Goal: Use online tool/utility: Utilize a website feature to perform a specific function

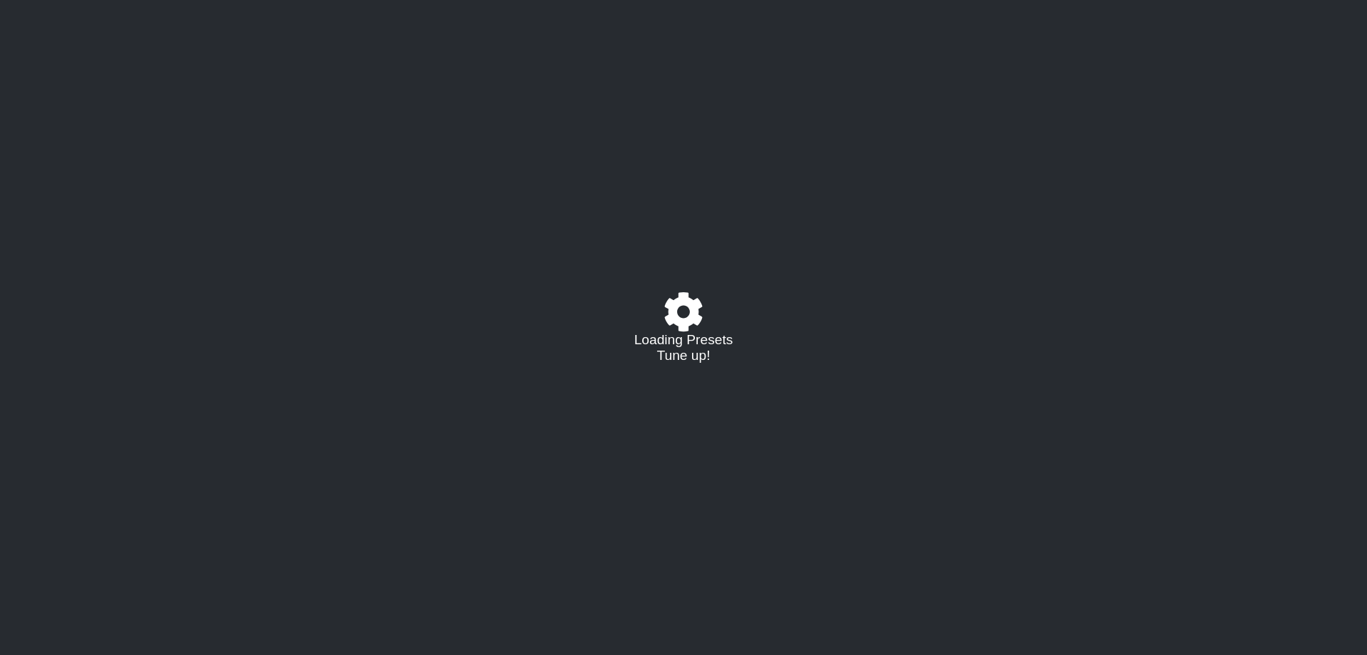
select select "/023177548424"
select select "A"
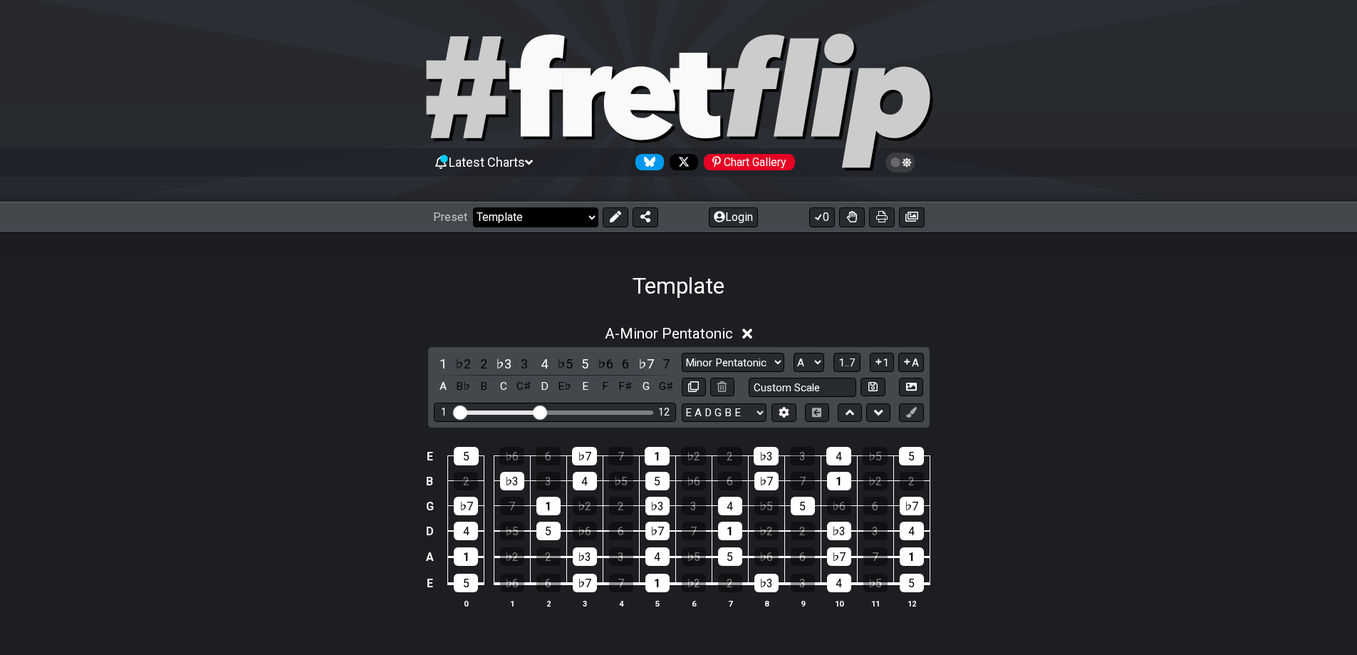
click at [544, 214] on select "Welcome to #fretflip! Template Custom Preset Minor Pentatonic Major Pentatonic …" at bounding box center [535, 217] width 125 height 20
click at [707, 412] on select "E A D G B E E A D G B E E A D G B E B E A D F♯ B A D G C E A D A D G B E E♭ A♭ …" at bounding box center [724, 412] width 85 height 19
select select "D G C F A D"
click at [682, 403] on select "E A D G B E E A D G B E E A D G B E B E A D F♯ B A D G C E A D A D G B E E♭ A♭ …" at bounding box center [724, 412] width 85 height 19
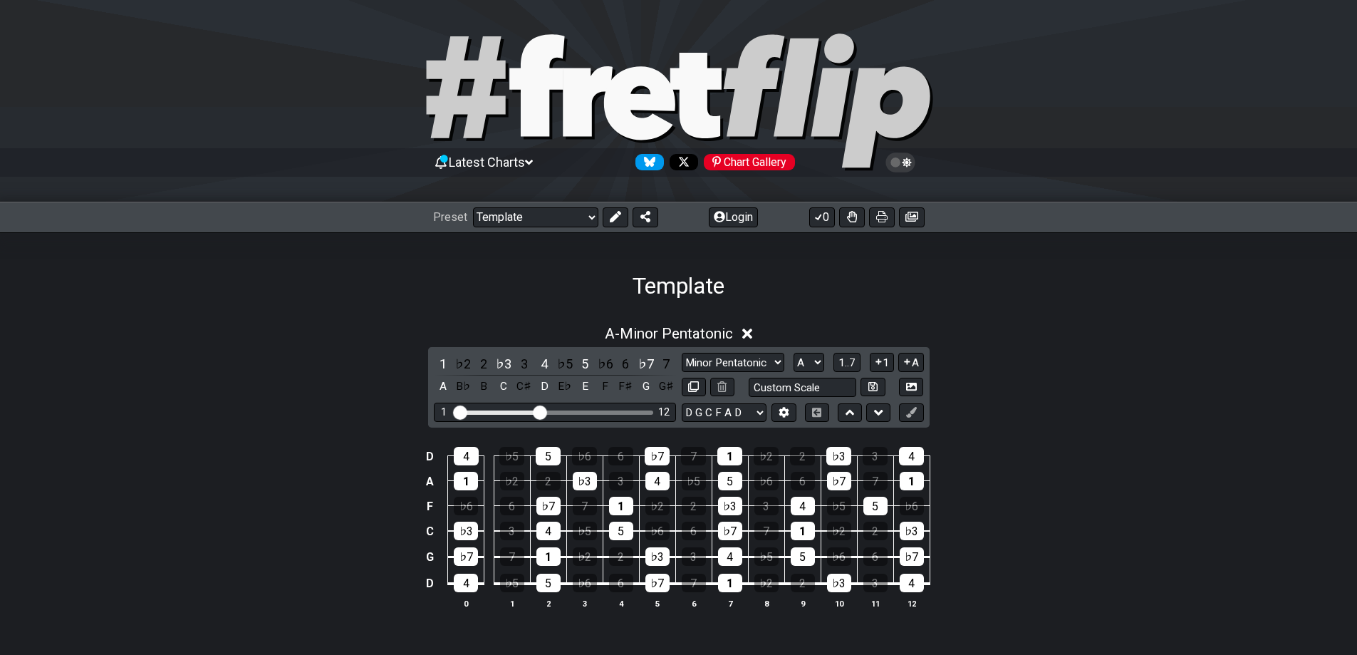
drag, startPoint x: 542, startPoint y: 410, endPoint x: 504, endPoint y: 412, distance: 38.5
click at [504, 412] on div "1 12" at bounding box center [554, 412] width 197 height 0
drag, startPoint x: 538, startPoint y: 410, endPoint x: 654, endPoint y: 414, distance: 116.1
click at [654, 411] on input "Visible fret range" at bounding box center [555, 411] width 202 height 0
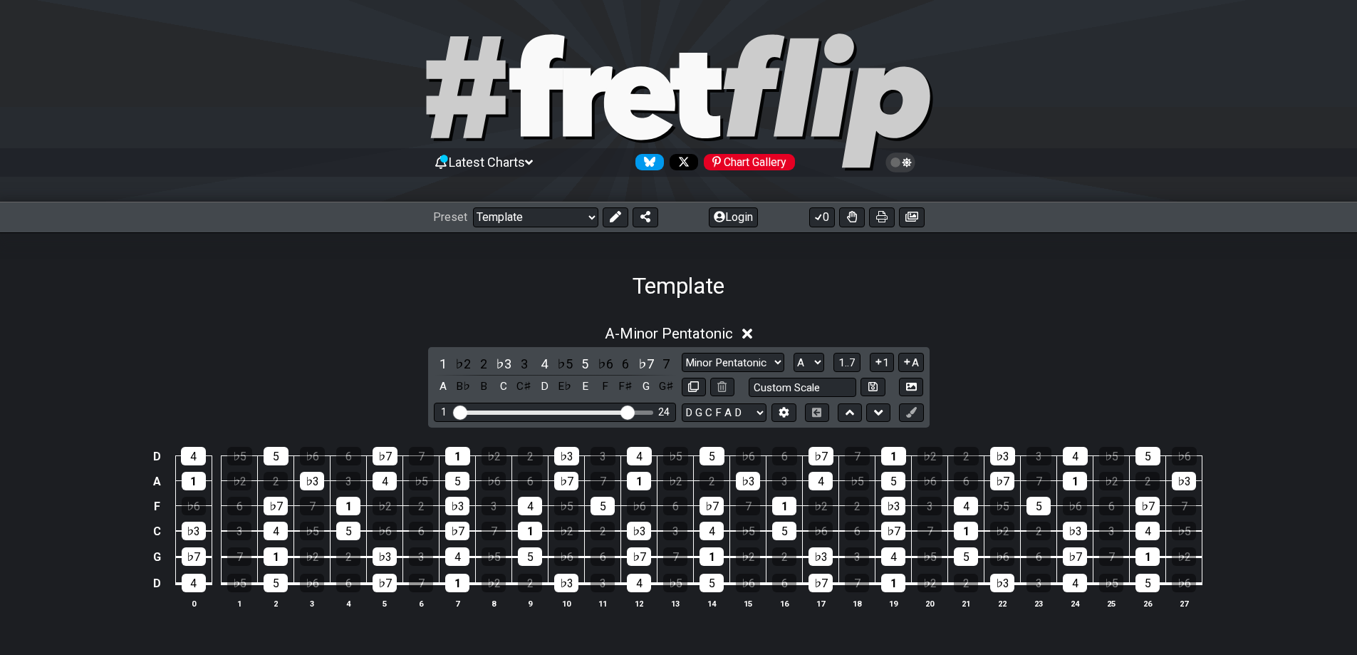
drag, startPoint x: 644, startPoint y: 412, endPoint x: 625, endPoint y: 412, distance: 18.5
click at [625, 411] on input "Visible fret range" at bounding box center [555, 411] width 202 height 0
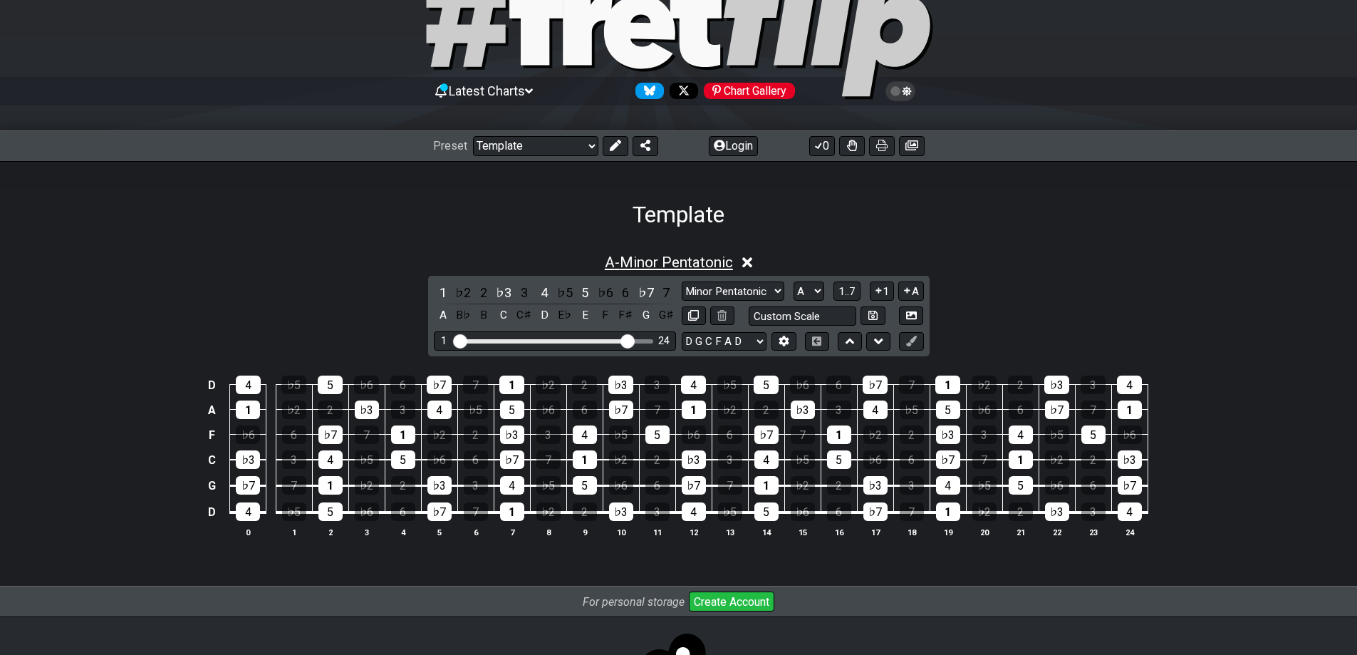
click at [709, 268] on span "A - Minor Pentatonic" at bounding box center [669, 262] width 128 height 17
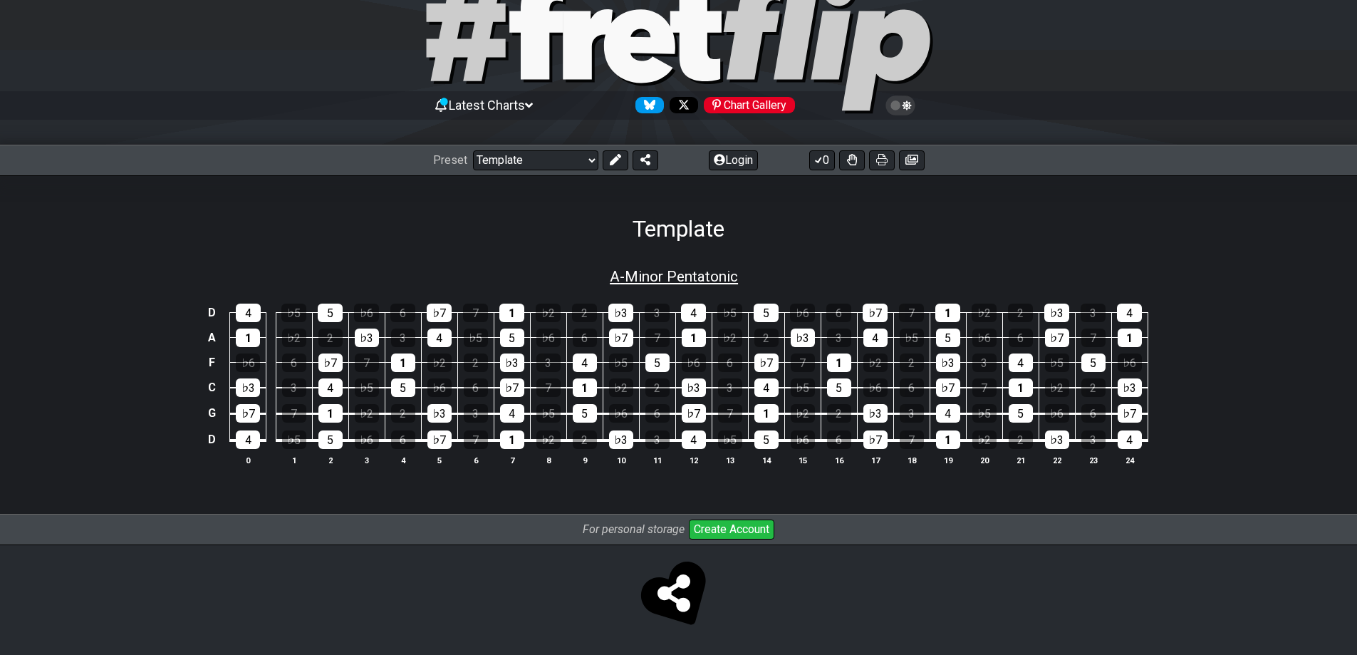
scroll to position [58, 0]
click at [724, 278] on span "A - Minor Pentatonic" at bounding box center [674, 276] width 128 height 17
select select "A"
select select "D G C F A D"
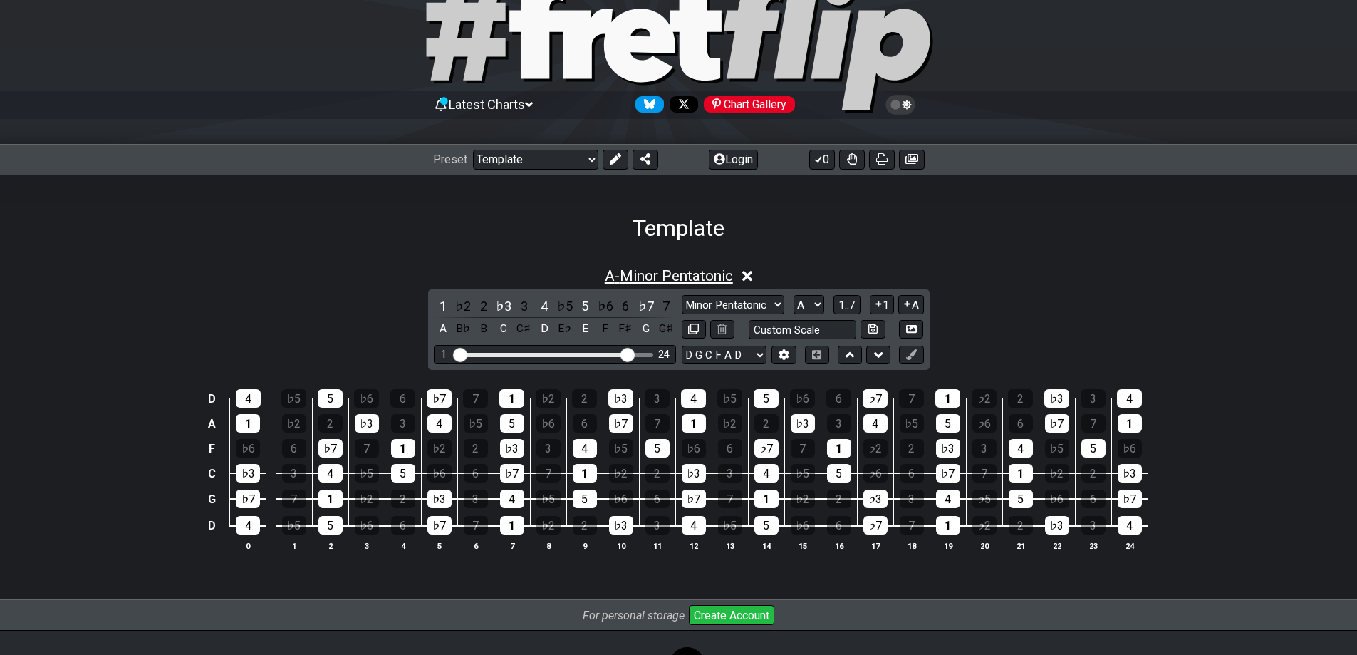
scroll to position [71, 0]
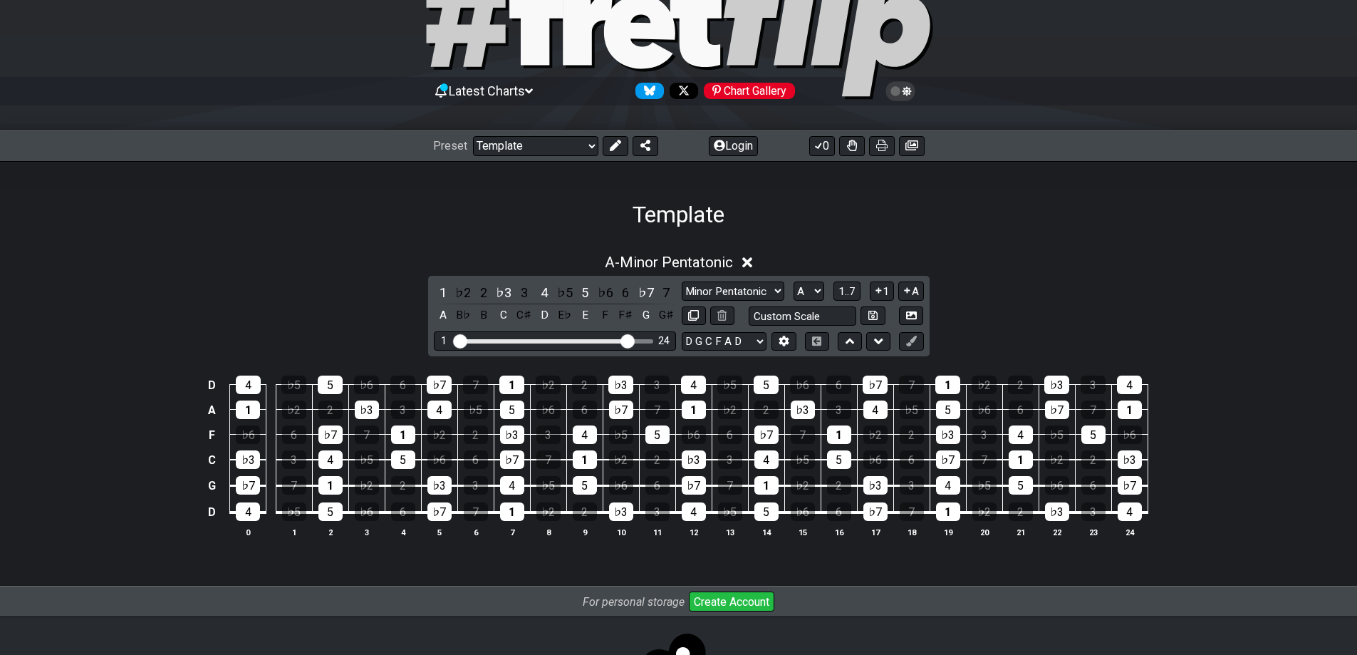
click at [751, 259] on icon at bounding box center [747, 262] width 11 height 15
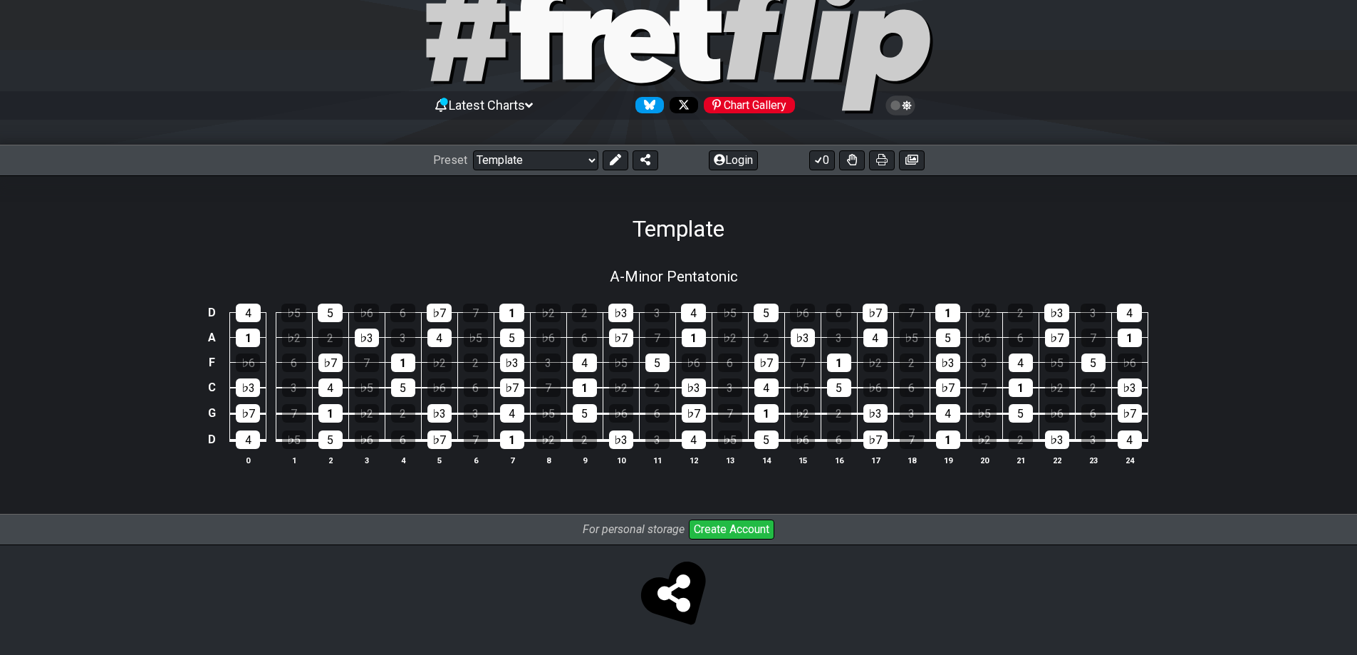
scroll to position [58, 0]
click at [731, 278] on span "A - Minor Pentatonic" at bounding box center [674, 276] width 128 height 17
select select "A"
select select "D G C F A D"
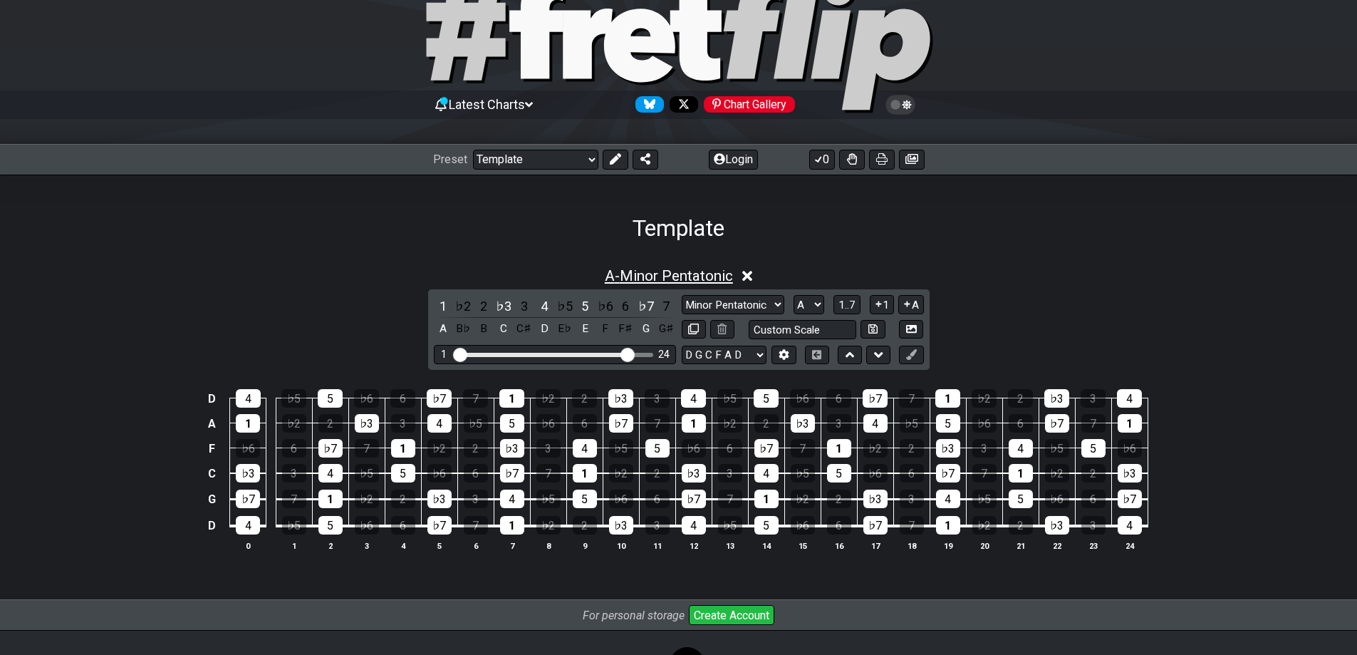
scroll to position [71, 0]
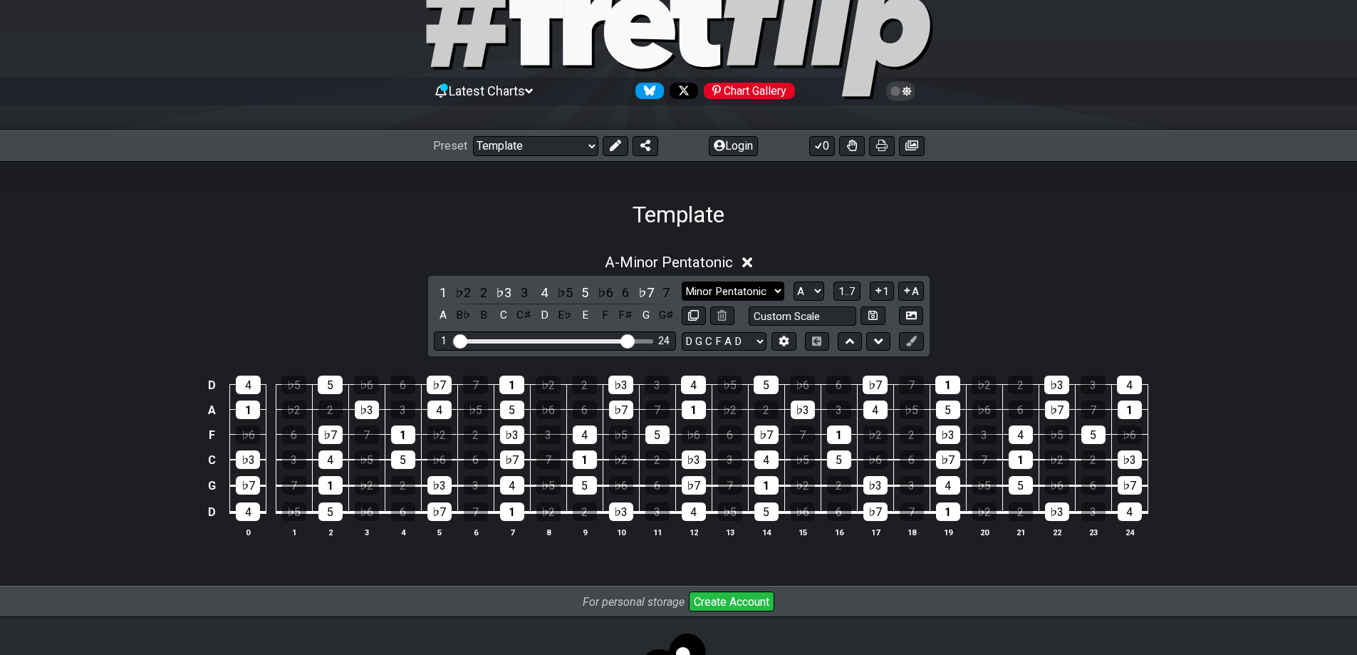
click at [736, 290] on select "Minor Pentatonic Major 3rds Minor Pentatonic Major Pentatonic Minor Blues Major…" at bounding box center [733, 290] width 103 height 19
click at [798, 293] on select "A♭ A A♯ B♭ B C C♯ D♭ D D♯ E♭ E F F♯ G♭ G G♯" at bounding box center [808, 290] width 31 height 19
click at [805, 290] on select "A♭ A A♯ B♭ B C C♯ D♭ D D♯ E♭ E F F♯ G♭ G G♯" at bounding box center [808, 290] width 31 height 19
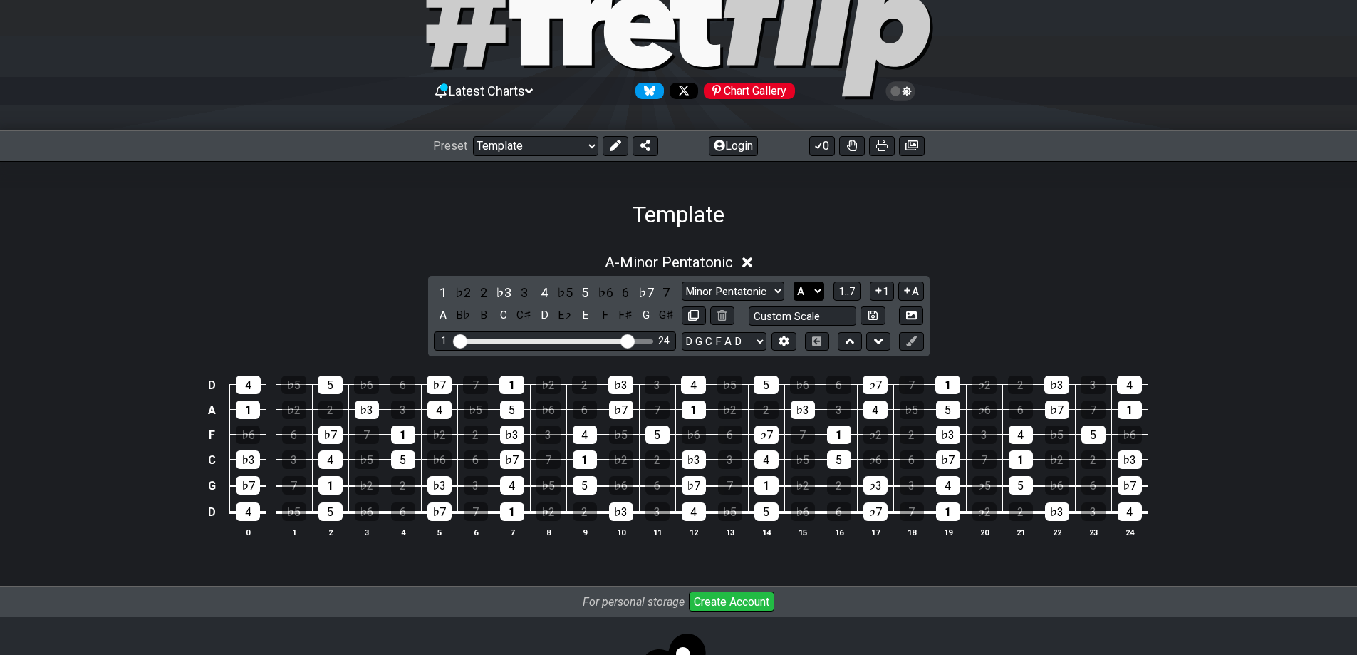
select select "F"
click at [793, 281] on select "A♭ A A♯ B♭ B C C♯ D♭ D D♯ E♭ E F F♯ G♭ G G♯" at bounding box center [808, 290] width 31 height 19
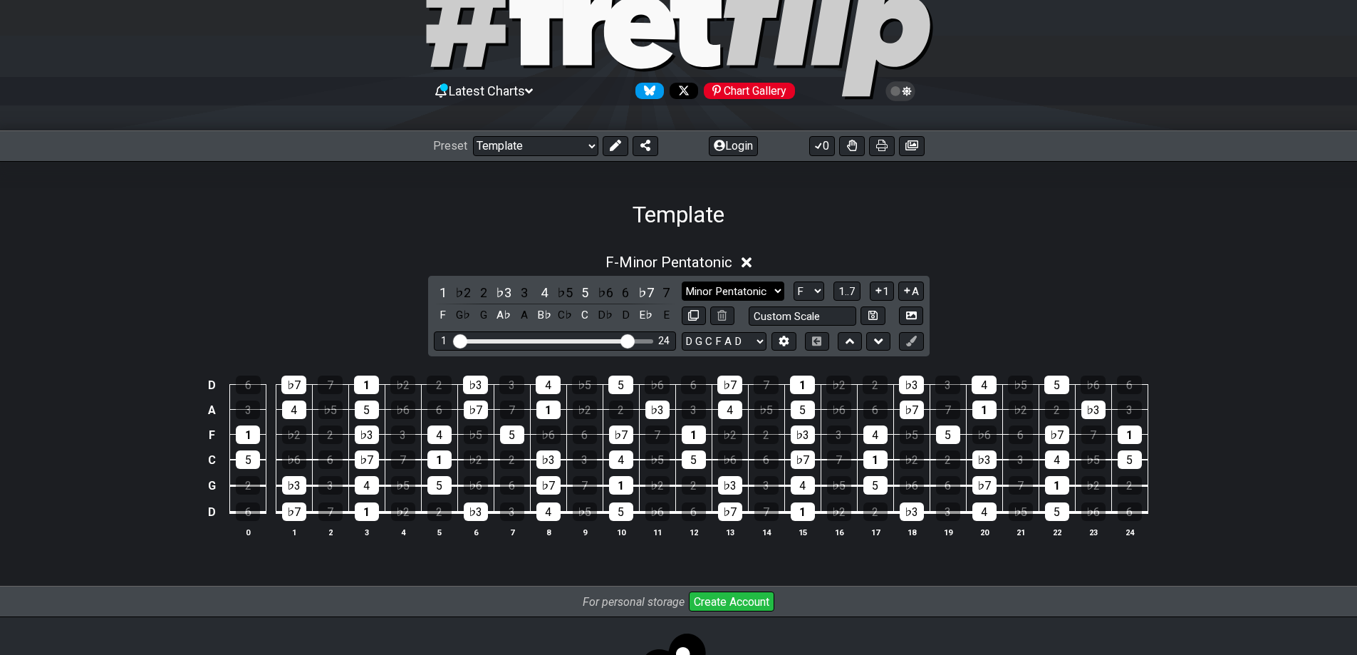
click at [748, 298] on select "Minor Pentatonic Major 3rds Minor Pentatonic Major Pentatonic Minor Blues Major…" at bounding box center [733, 290] width 103 height 19
select select "Phrygian"
click at [682, 281] on select "Minor Pentatonic Major 3rds Minor Pentatonic Major Pentatonic Minor Blues Major…" at bounding box center [733, 290] width 103 height 19
